Goal: Transaction & Acquisition: Download file/media

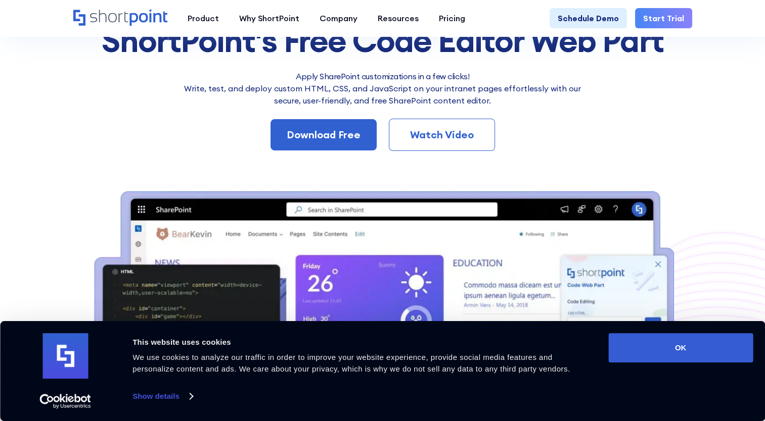
scroll to position [149, 0]
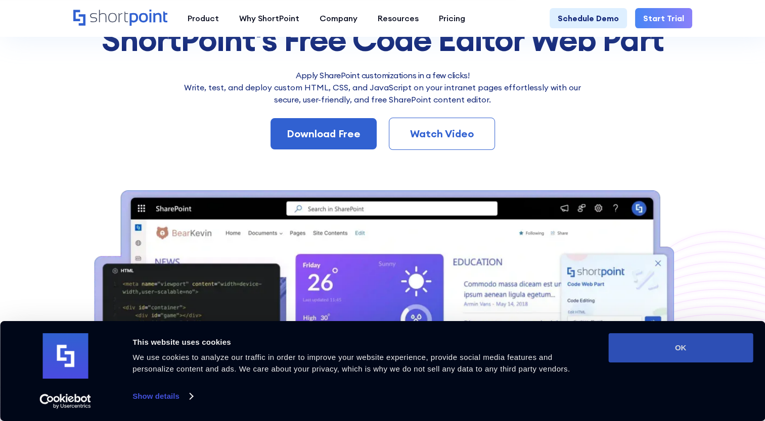
click at [718, 339] on button "OK" at bounding box center [680, 347] width 145 height 29
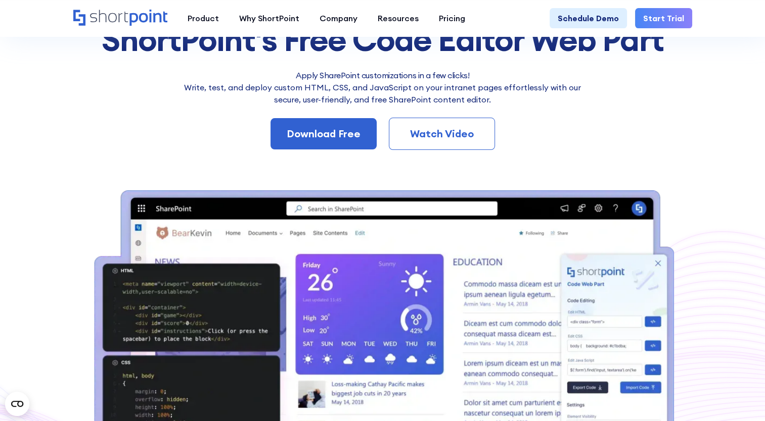
scroll to position [0, 0]
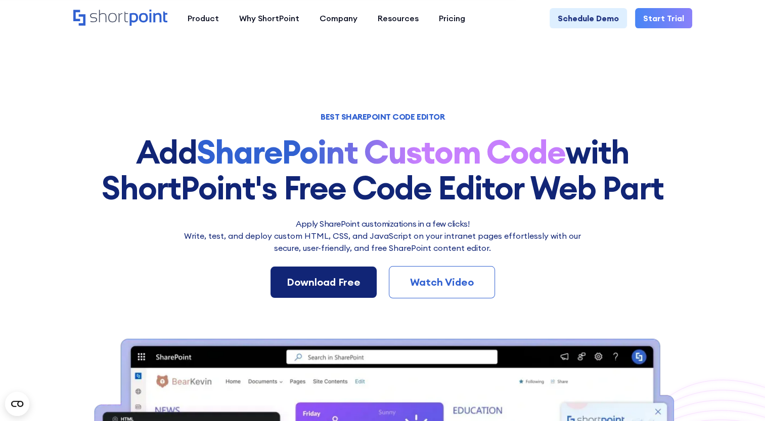
click at [331, 280] on div "Download Free" at bounding box center [323, 282] width 74 height 15
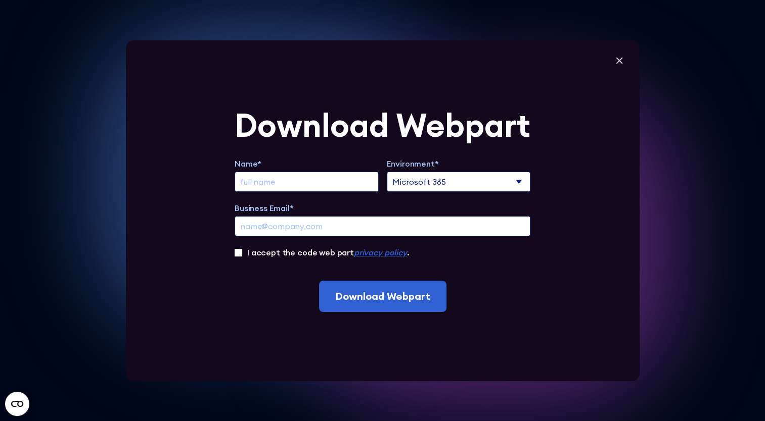
click at [344, 175] on input "Extend Trial" at bounding box center [306, 182] width 144 height 20
type input "V"
type input "Vladimir"
click at [336, 224] on input "Business Email*" at bounding box center [382, 226] width 296 height 20
type input "vladimir@dfd-group.com"
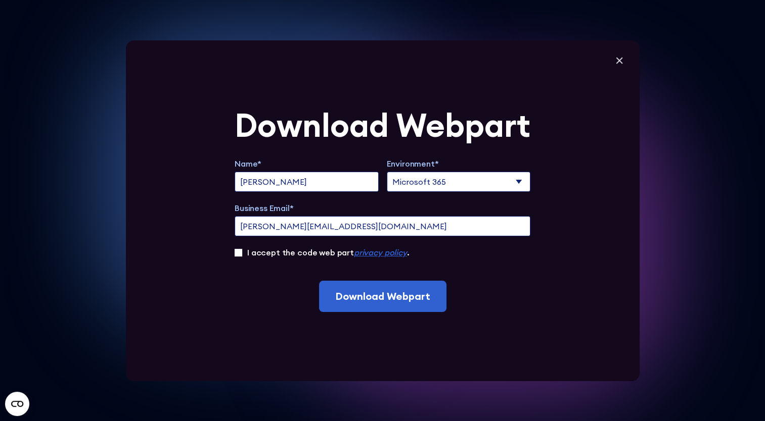
click at [481, 184] on select "Microsoft 365 SharePoint Online SharePoint 2019 (On-Premise)" at bounding box center [459, 182] width 144 height 20
click at [390, 172] on select "Microsoft 365 SharePoint Online SharePoint 2019 (On-Premise)" at bounding box center [459, 182] width 144 height 20
click at [240, 251] on input "I accept the code web part privacy policy ." at bounding box center [238, 253] width 8 height 8
checkbox input "true"
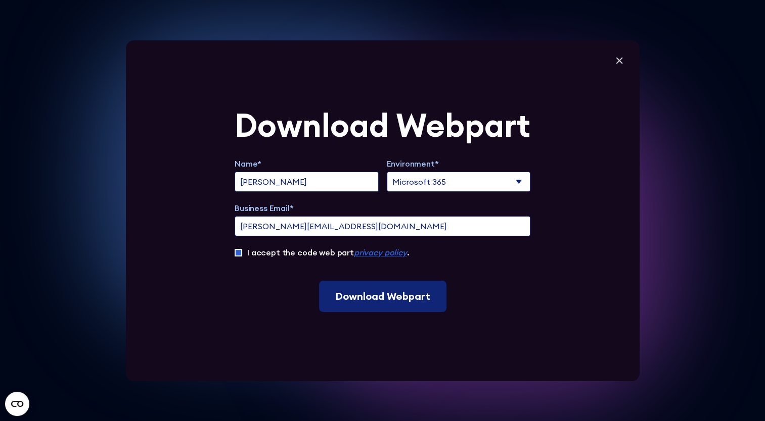
click at [384, 288] on input "Download Webpart" at bounding box center [382, 296] width 127 height 31
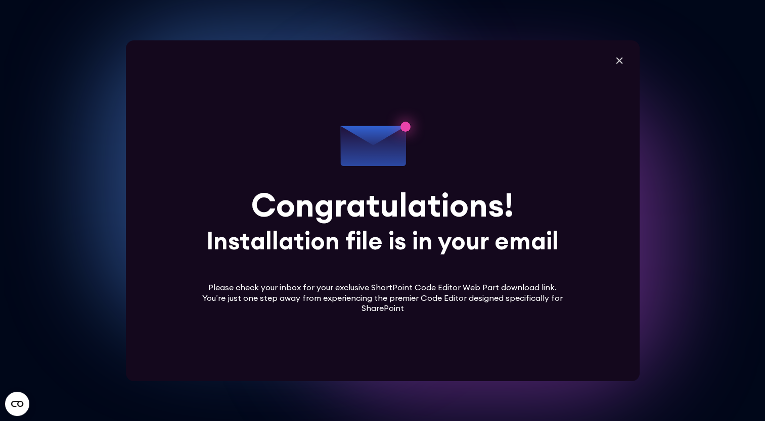
scroll to position [178, 0]
click at [614, 65] on icon at bounding box center [618, 60] width 15 height 15
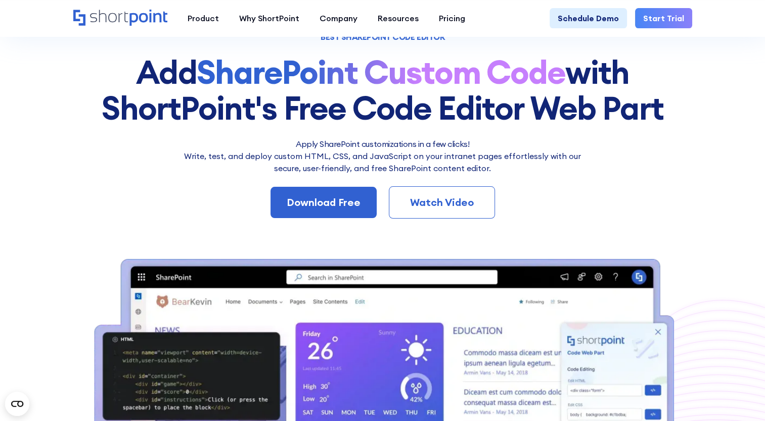
click at [444, 207] on div "Watch Video" at bounding box center [441, 202] width 73 height 15
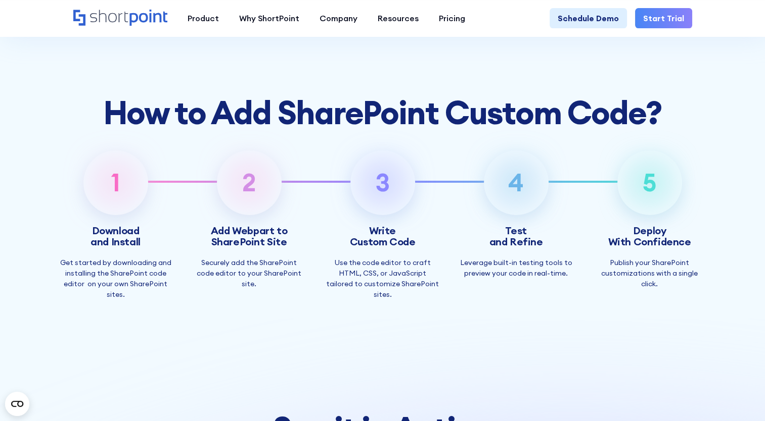
scroll to position [3246, 0]
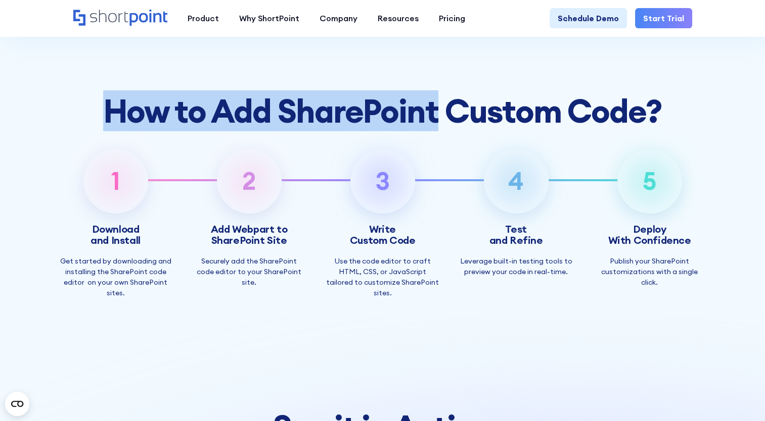
drag, startPoint x: 100, startPoint y: 134, endPoint x: 455, endPoint y: 147, distance: 355.4
click at [455, 129] on h2 "How to Add SharePoint Custom Code ?" at bounding box center [382, 110] width 647 height 35
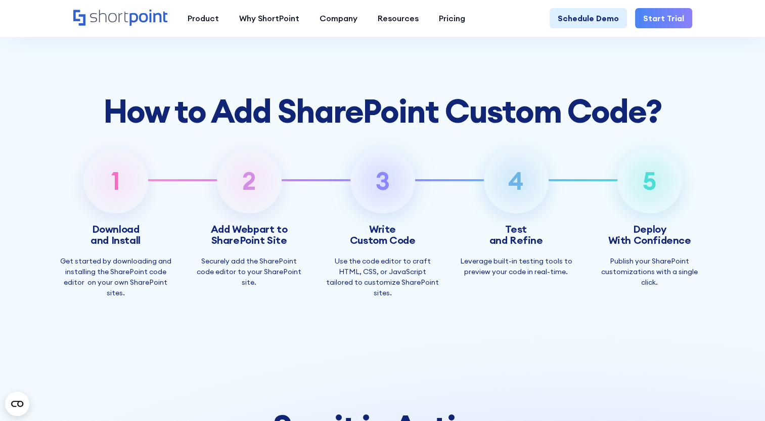
drag, startPoint x: 455, startPoint y: 147, endPoint x: 607, endPoint y: 142, distance: 151.6
click at [607, 131] on strong "How to Add SharePoint Custom Code" at bounding box center [374, 110] width 543 height 41
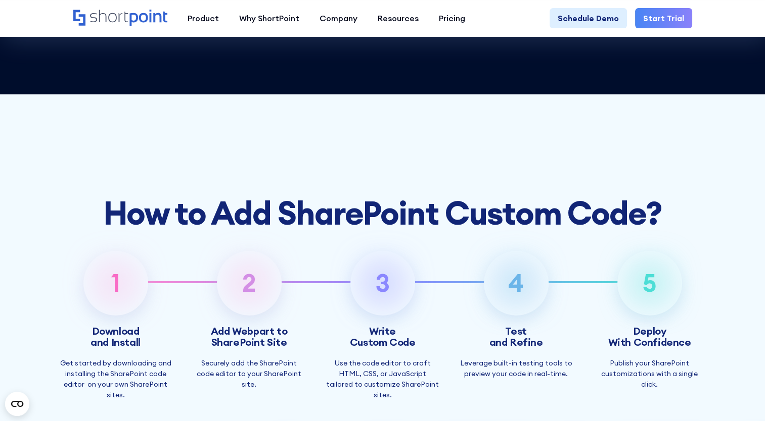
scroll to position [3143, 0]
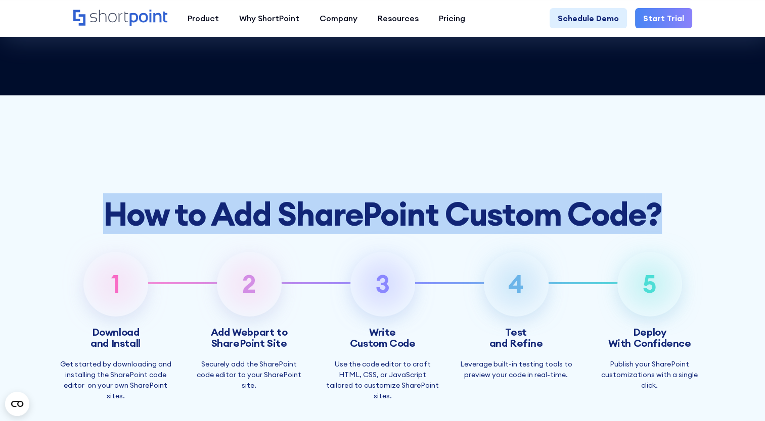
drag, startPoint x: 661, startPoint y: 236, endPoint x: 104, endPoint y: 227, distance: 556.9
click at [104, 227] on h2 "How to Add SharePoint Custom Code ?" at bounding box center [382, 214] width 647 height 35
copy h2 "How to Add SharePoint Custom Code ?"
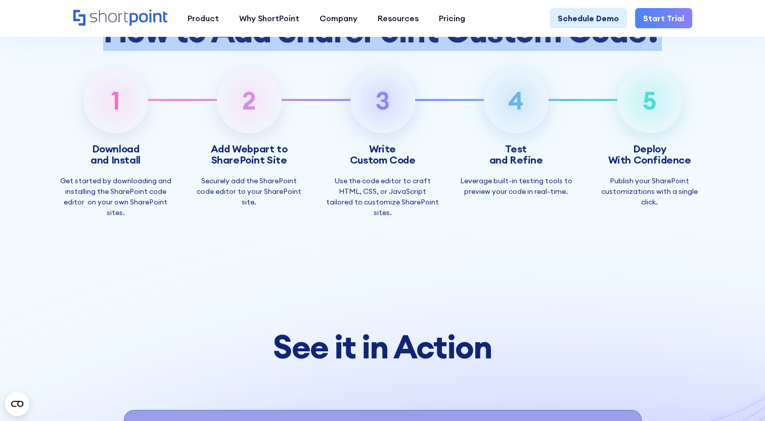
scroll to position [3327, 0]
